Goal: Task Accomplishment & Management: Manage account settings

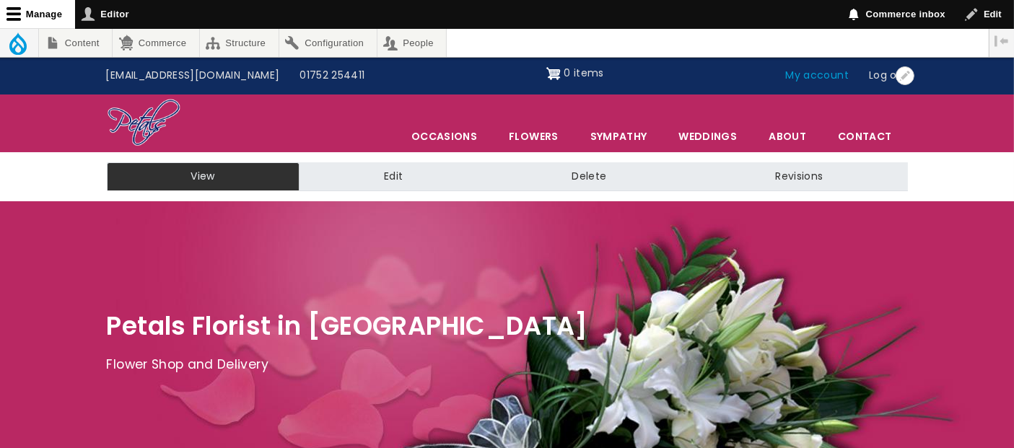
click at [804, 71] on link "My account" at bounding box center [818, 75] width 84 height 27
